Goal: Task Accomplishment & Management: Use online tool/utility

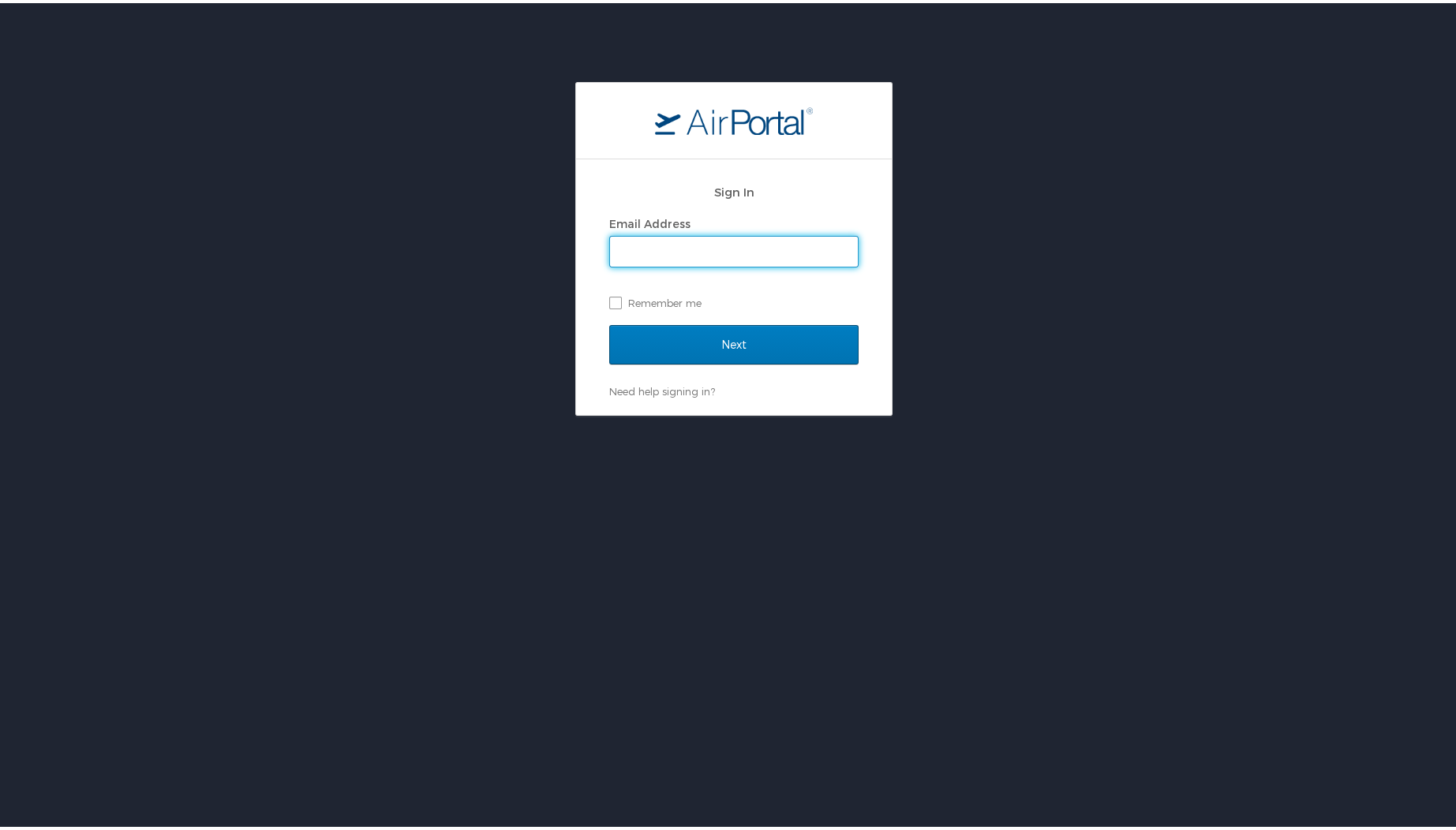
type input "dalton.heater@magna.com"
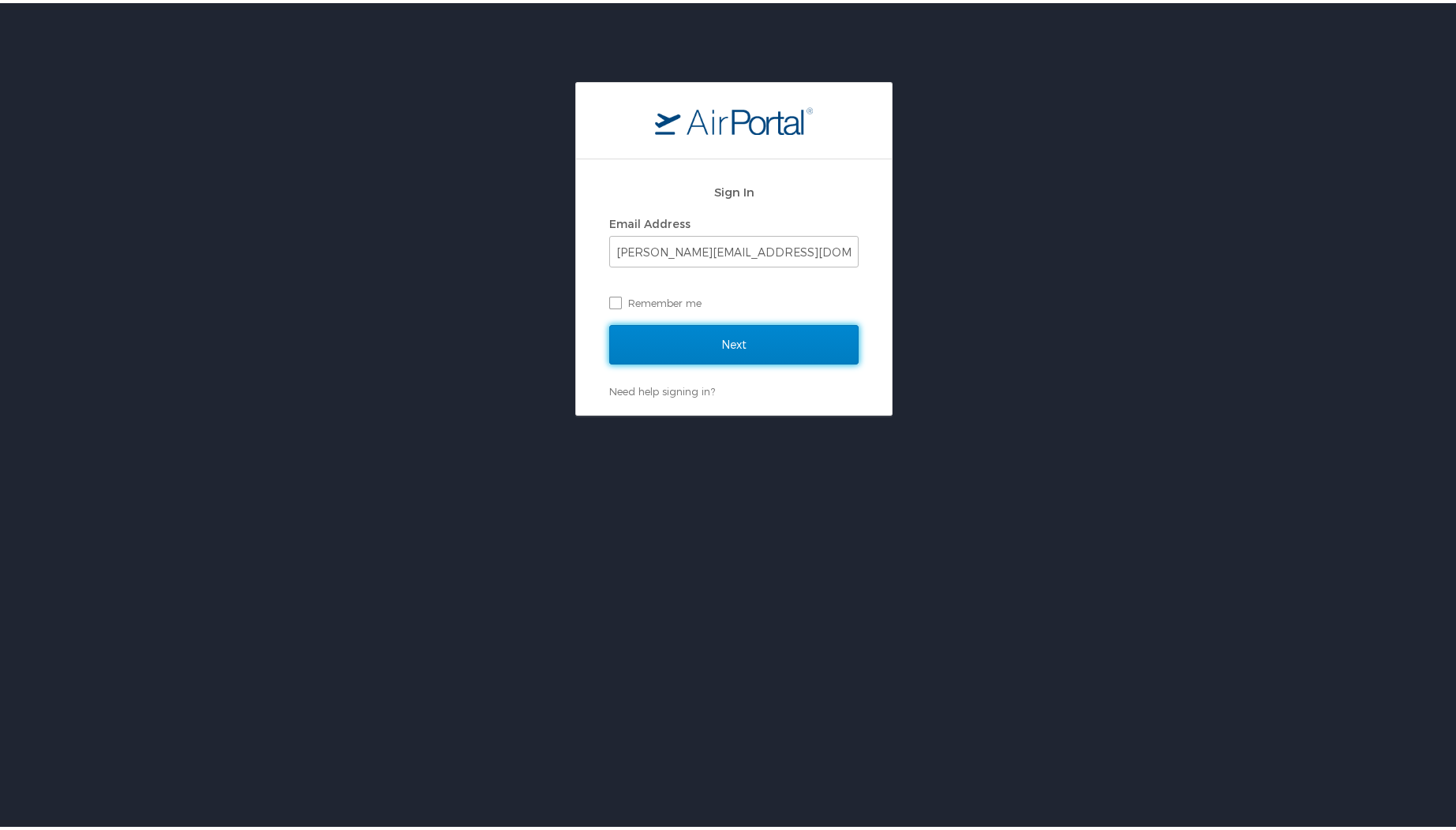
click at [734, 354] on input "Next" at bounding box center [734, 341] width 249 height 39
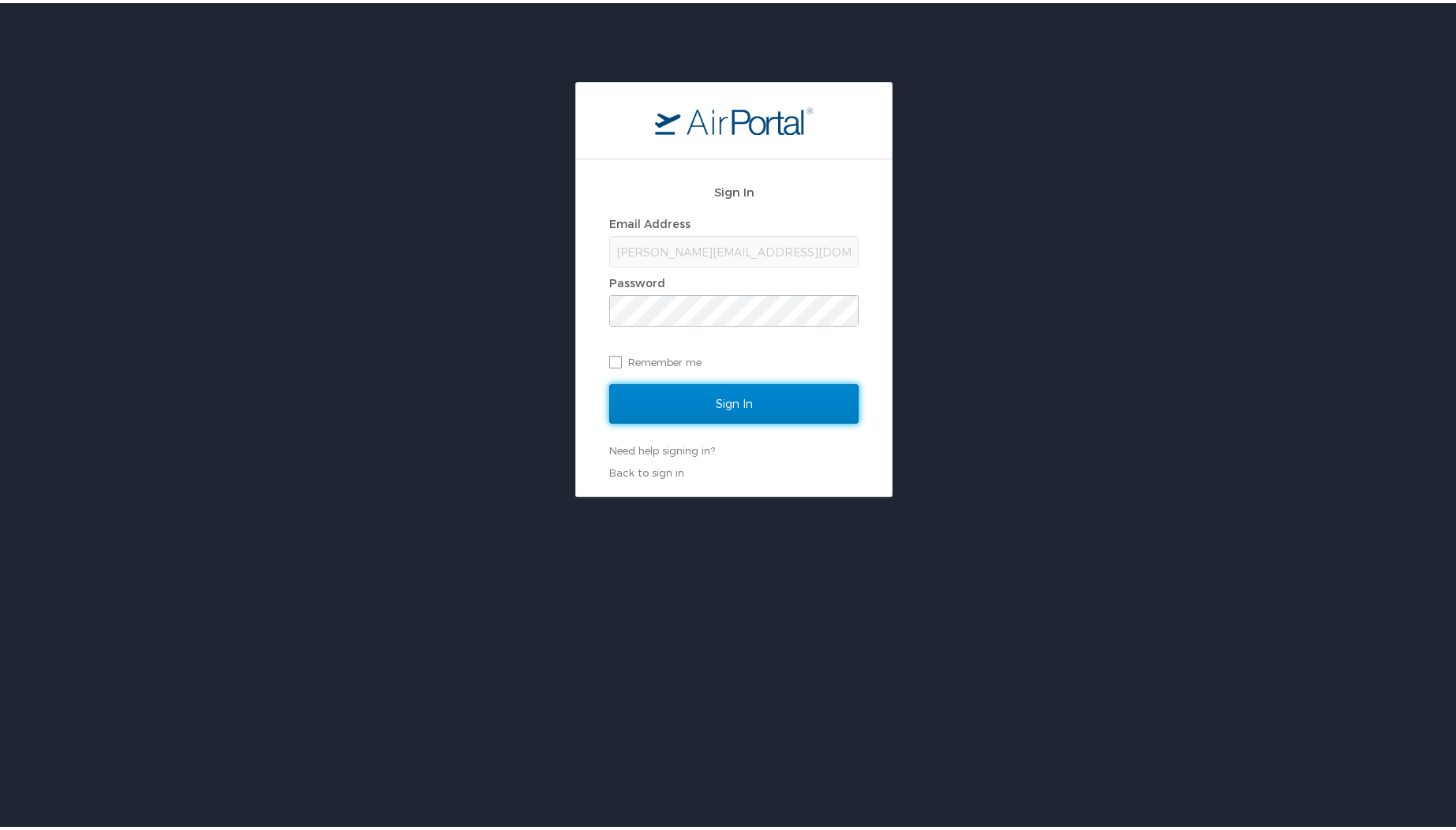
click at [665, 390] on input "Sign In" at bounding box center [734, 400] width 249 height 39
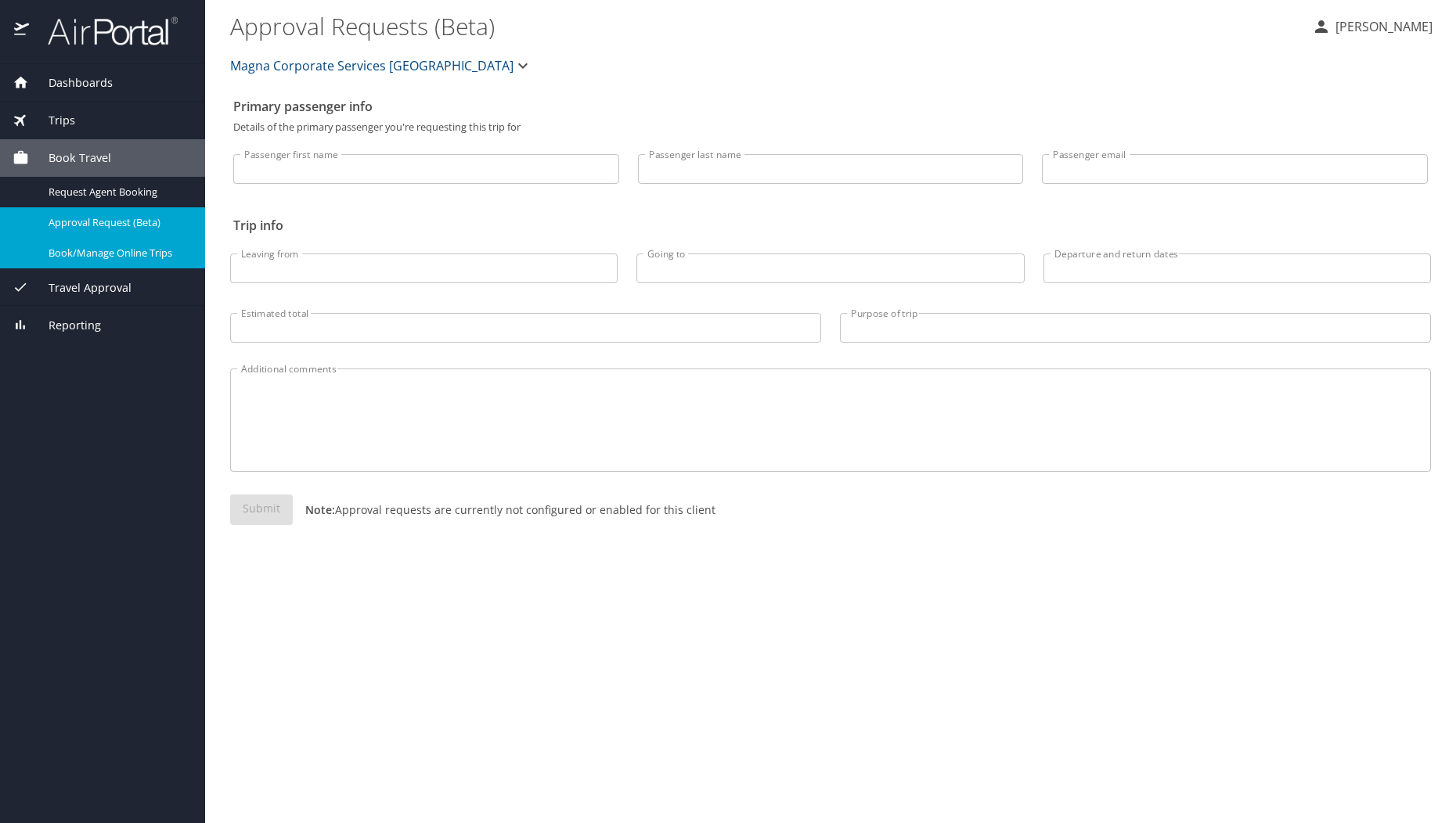
click at [152, 248] on span "Book/Manage Online Trips" at bounding box center [118, 254] width 138 height 15
